Goal: Task Accomplishment & Management: Manage account settings

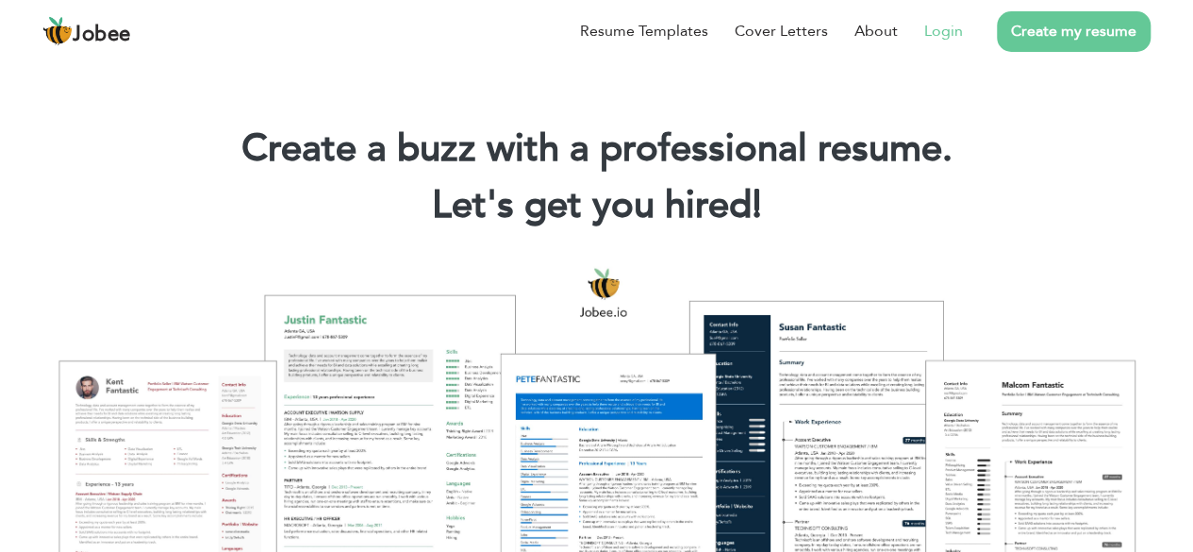
click at [949, 25] on link "Login" at bounding box center [943, 31] width 39 height 23
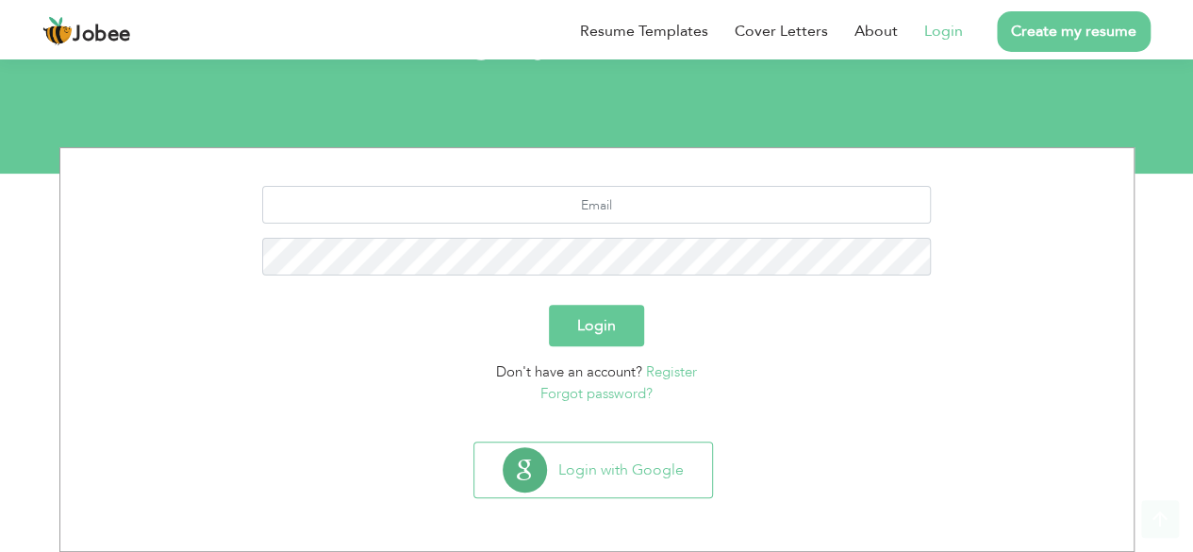
scroll to position [164, 0]
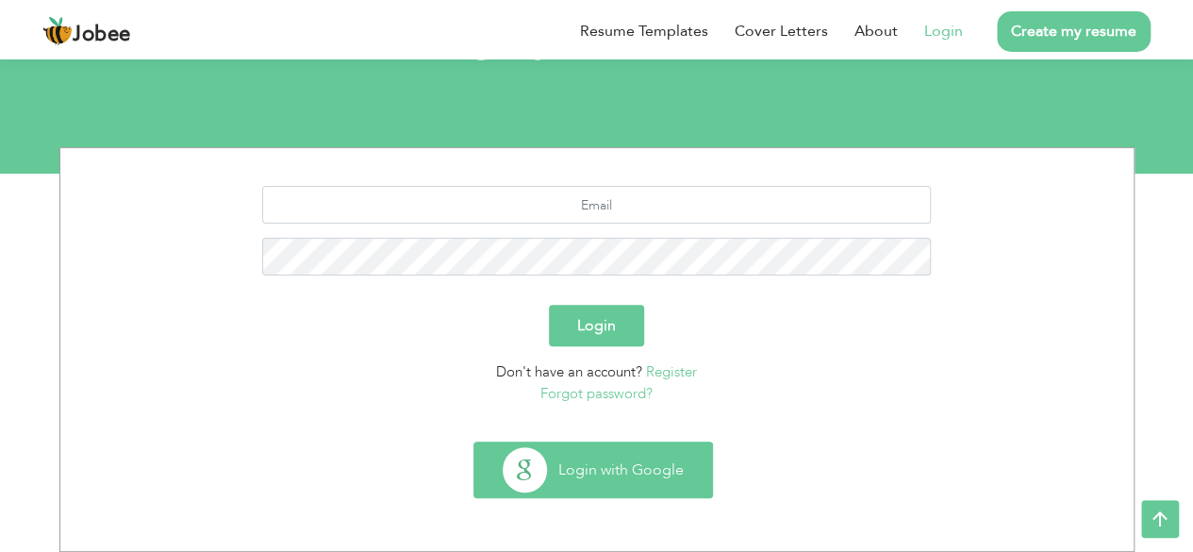
click at [629, 468] on button "Login with Google" at bounding box center [593, 469] width 238 height 55
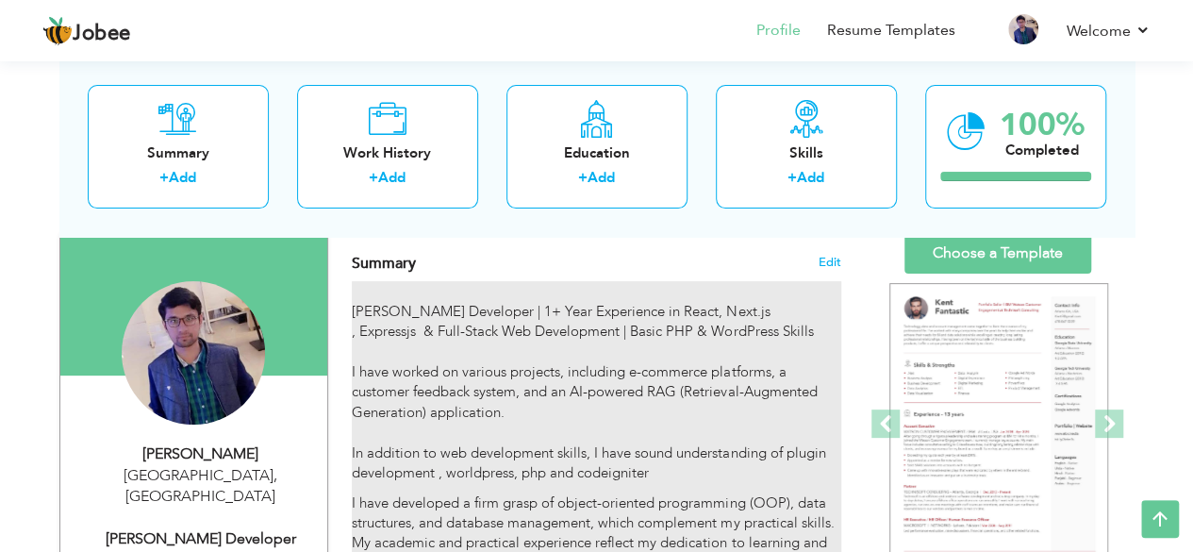
scroll to position [94, 0]
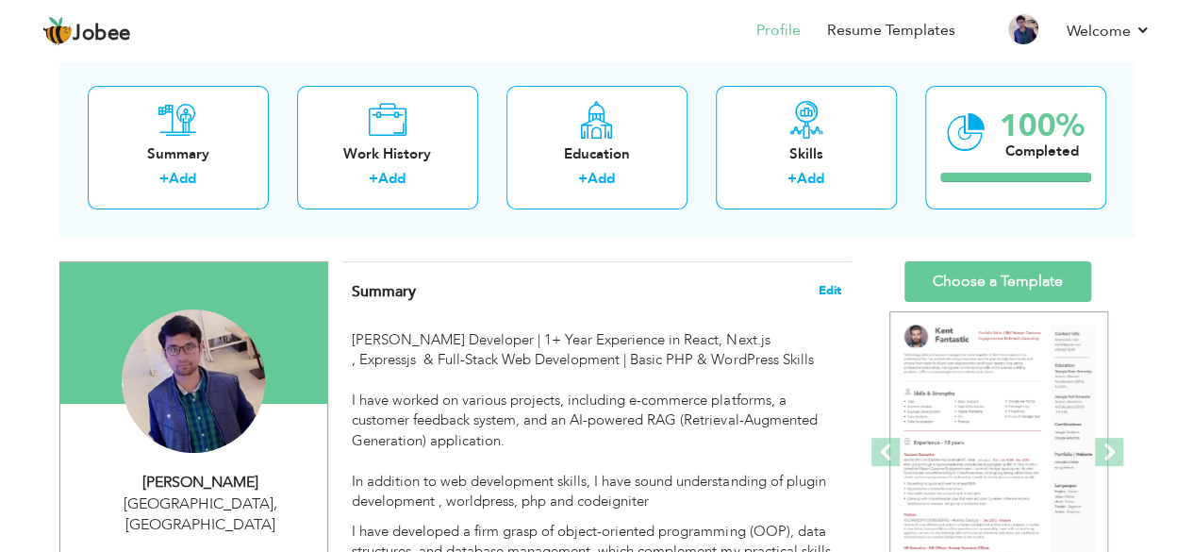
click at [826, 288] on span "Edit" at bounding box center [829, 290] width 23 height 13
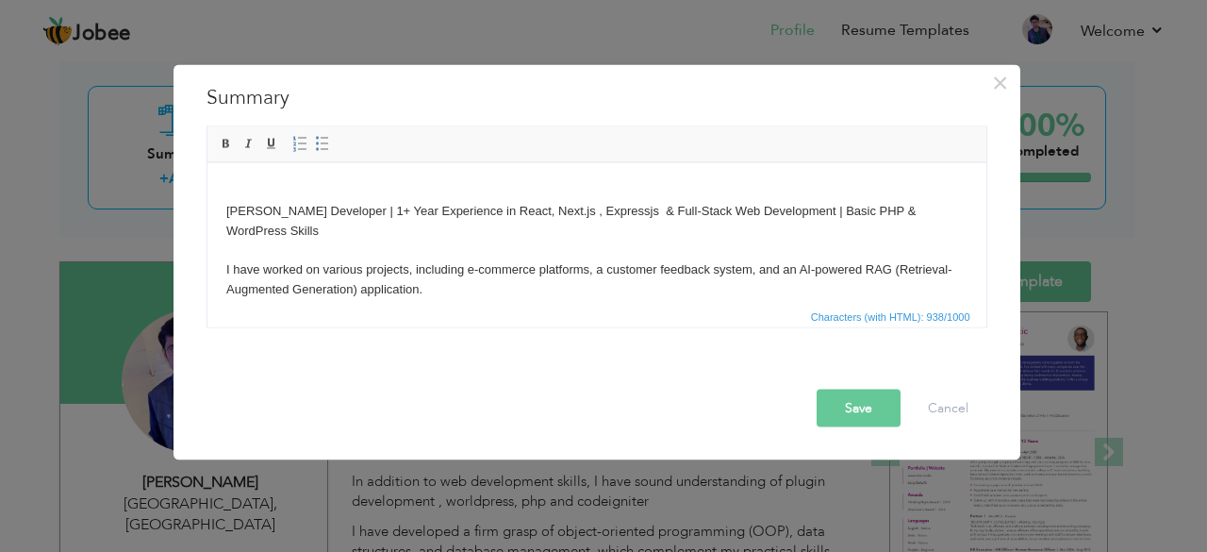
click at [583, 300] on p "[PERSON_NAME] Developer | 1+ Year Experience in React, Next.js , Expressjs & Fu…" at bounding box center [595, 259] width 741 height 157
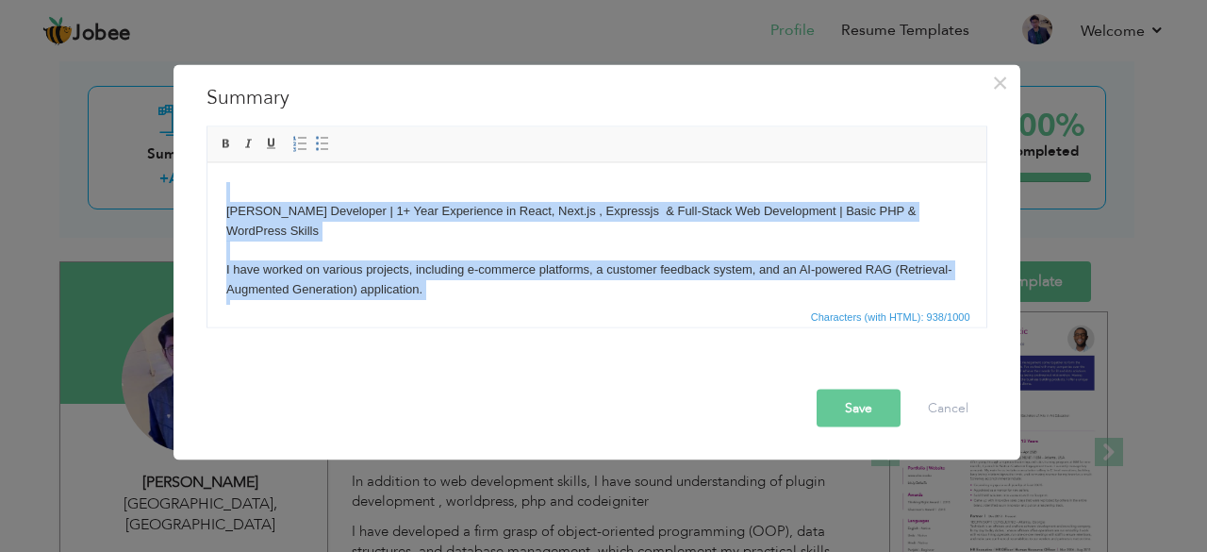
copy body "[PERSON_NAME] Developer | 1+ Year Experience in React, Next.js , Expressjs & Fu…"
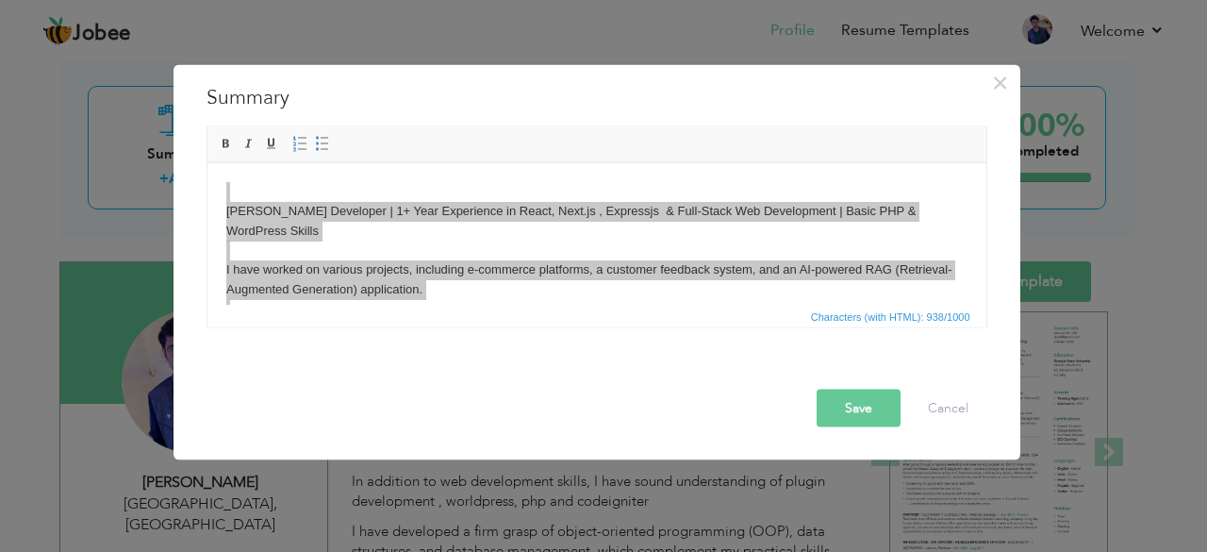
click at [847, 399] on button "Save" at bounding box center [858, 407] width 84 height 38
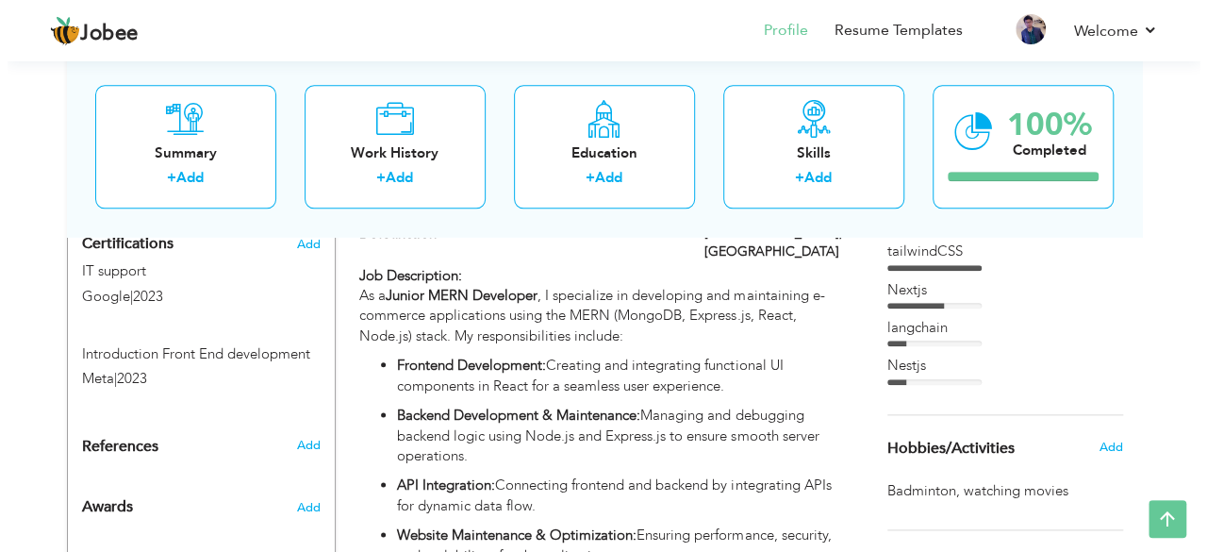
scroll to position [943, 0]
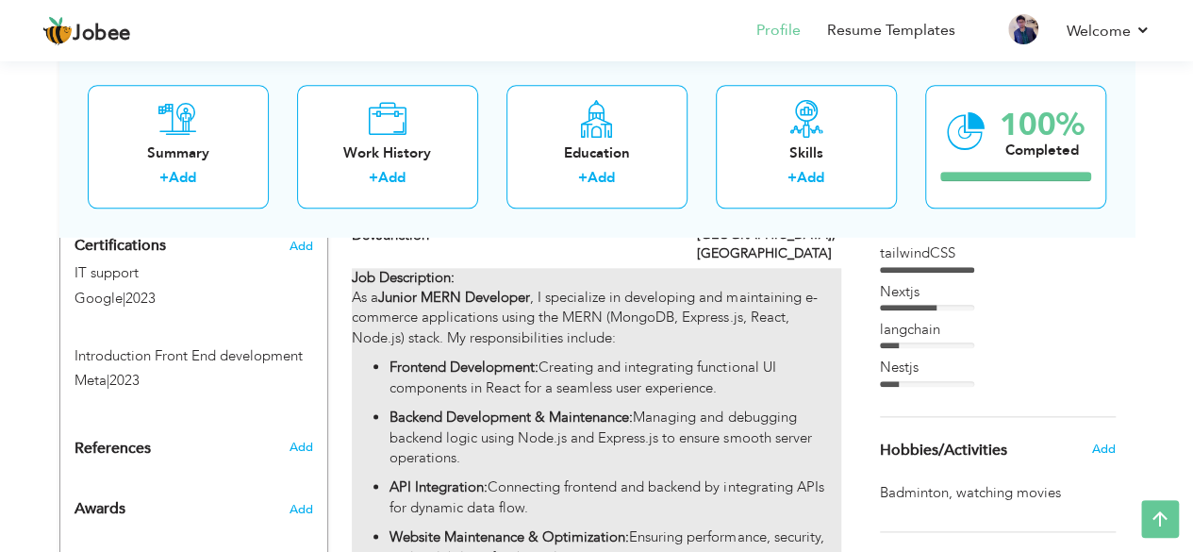
click at [658, 407] on p "Backend Development & Maintenance: Managing and debugging backend logic using N…" at bounding box center [614, 437] width 451 height 60
type input "junior [PERSON_NAME]"
type input "DevJunction"
type input "07/2024"
type input "01/2025"
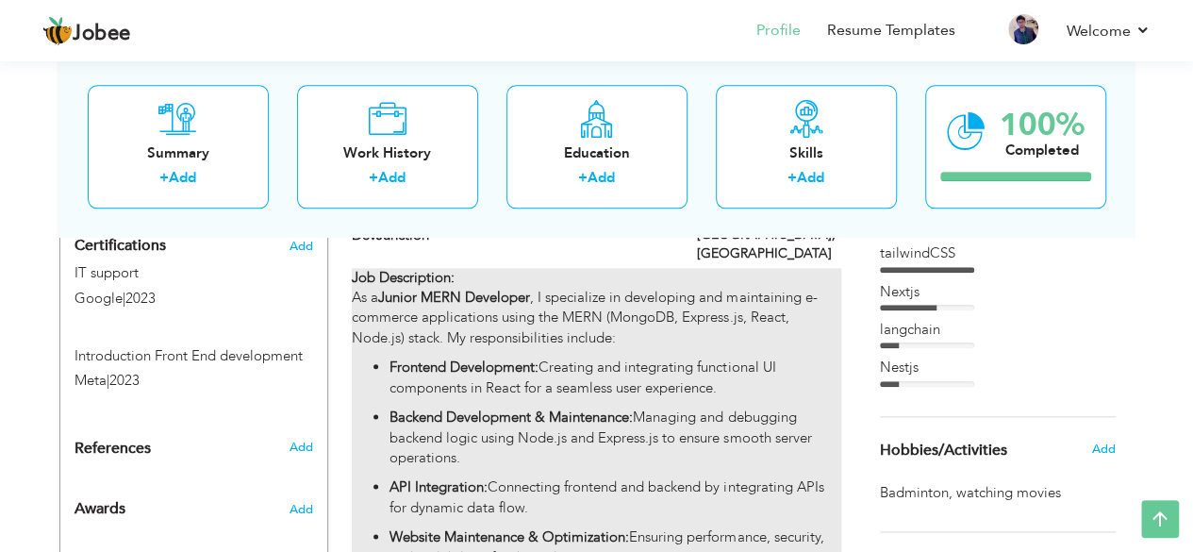
type input "Pakistan"
type input "Lahore"
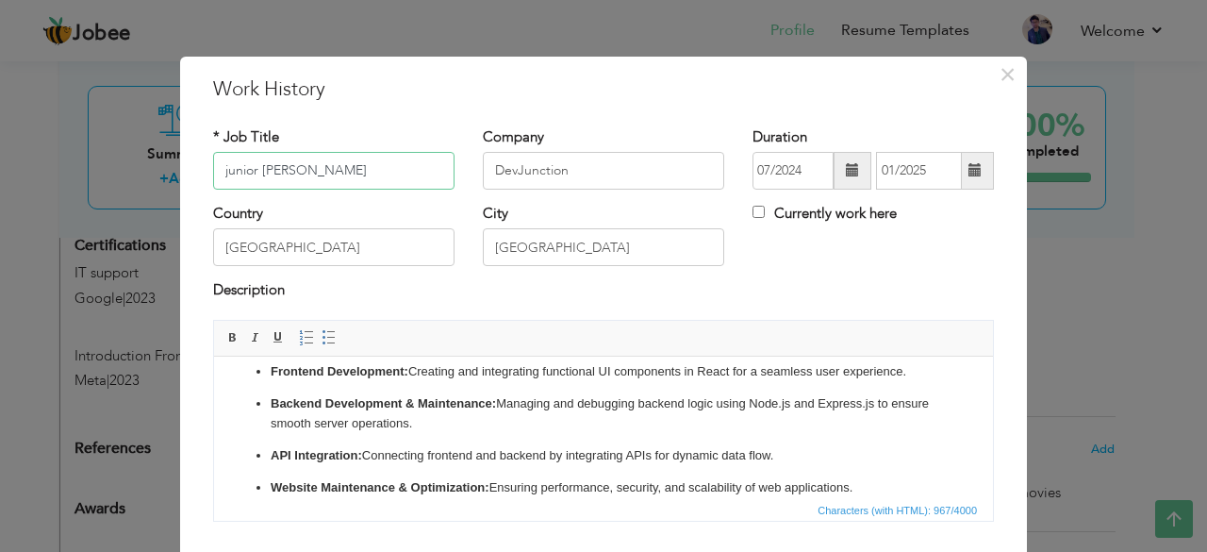
scroll to position [134, 0]
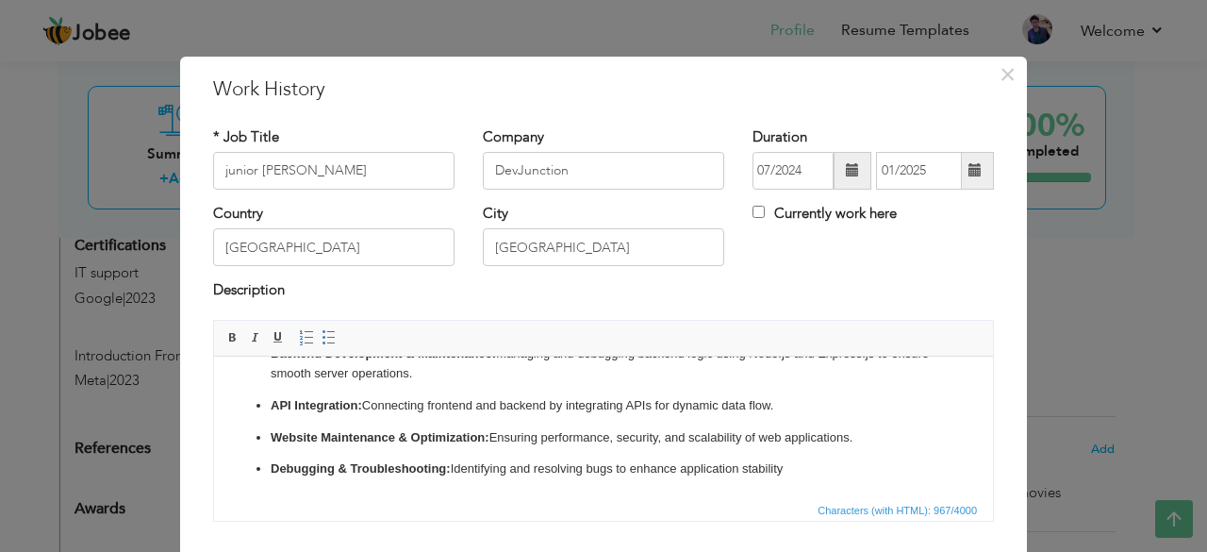
click at [812, 431] on p "Website Maintenance & Optimization: Ensuring performance, security, and scalabi…" at bounding box center [604, 437] width 666 height 20
copy body "Job Description: As a Junior MERN Developer , I specialize in developing and ma…"
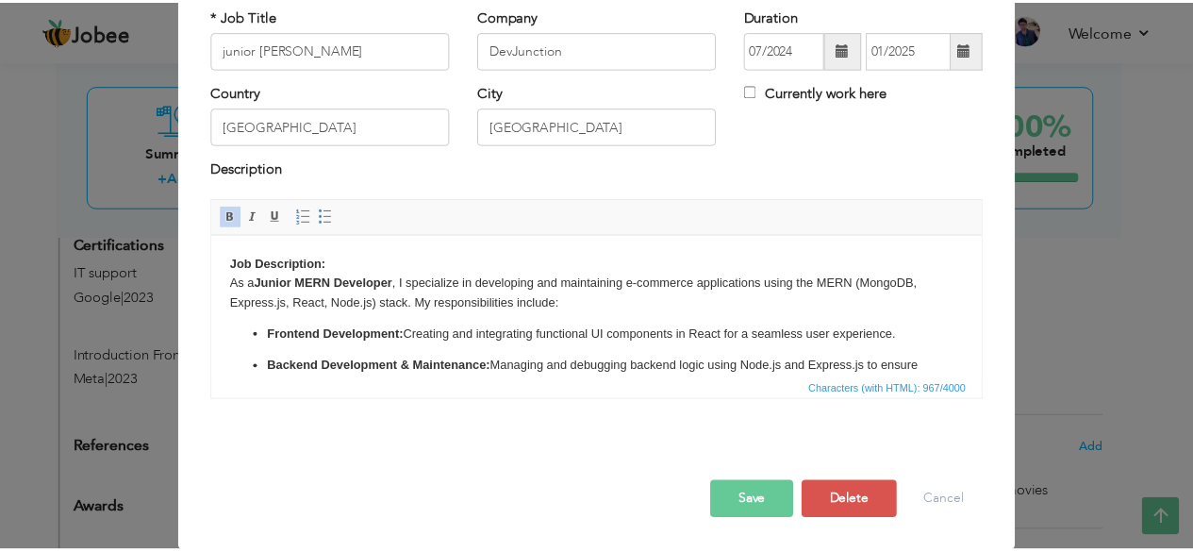
scroll to position [0, 0]
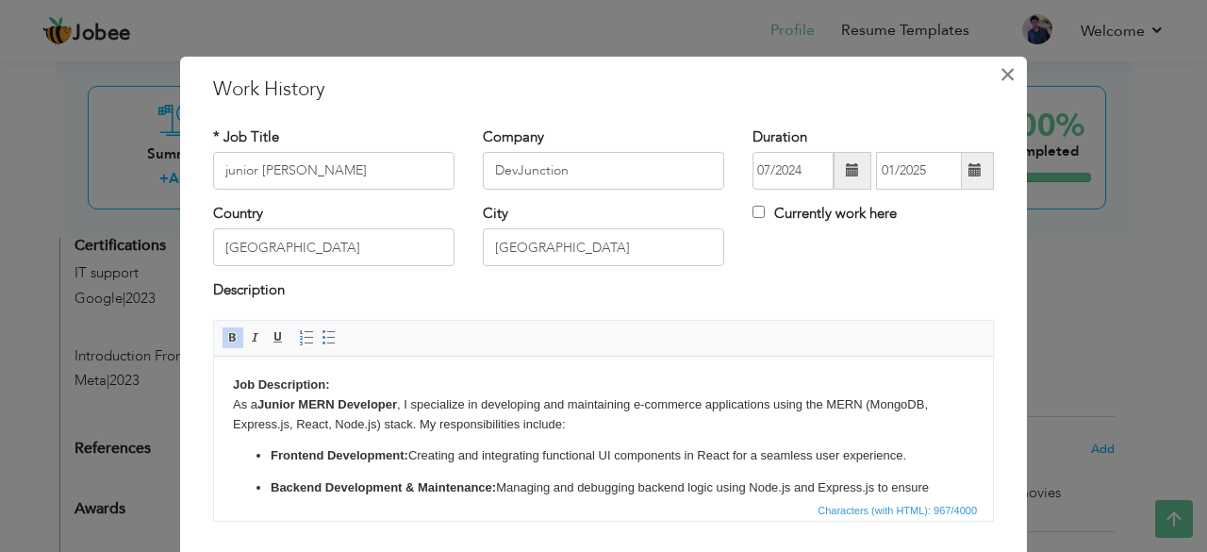
click at [999, 67] on span "×" at bounding box center [1007, 75] width 16 height 34
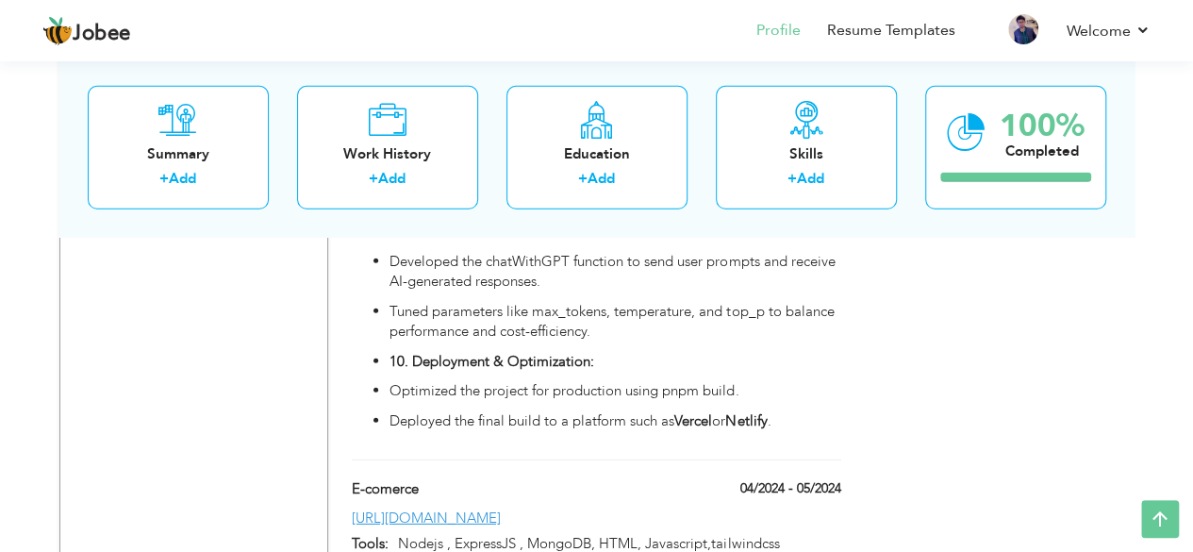
scroll to position [2630, 0]
